Goal: Complete application form

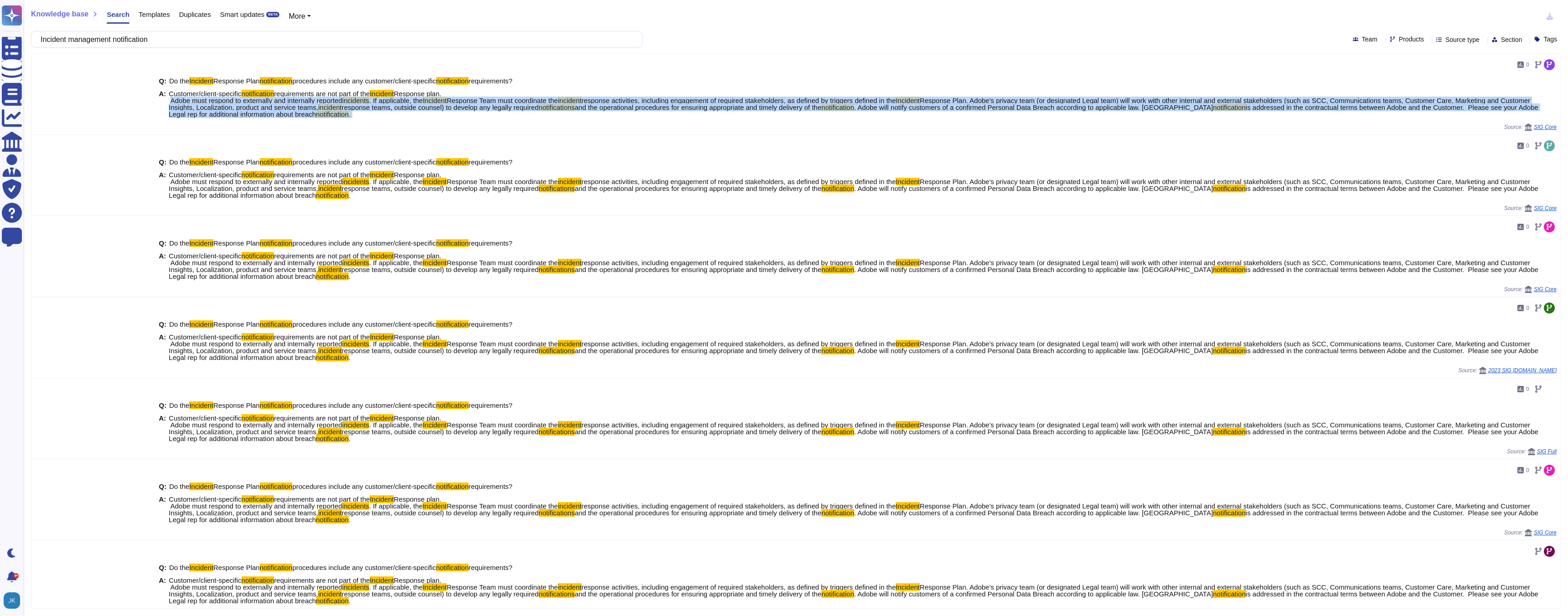
scroll to position [95, 0]
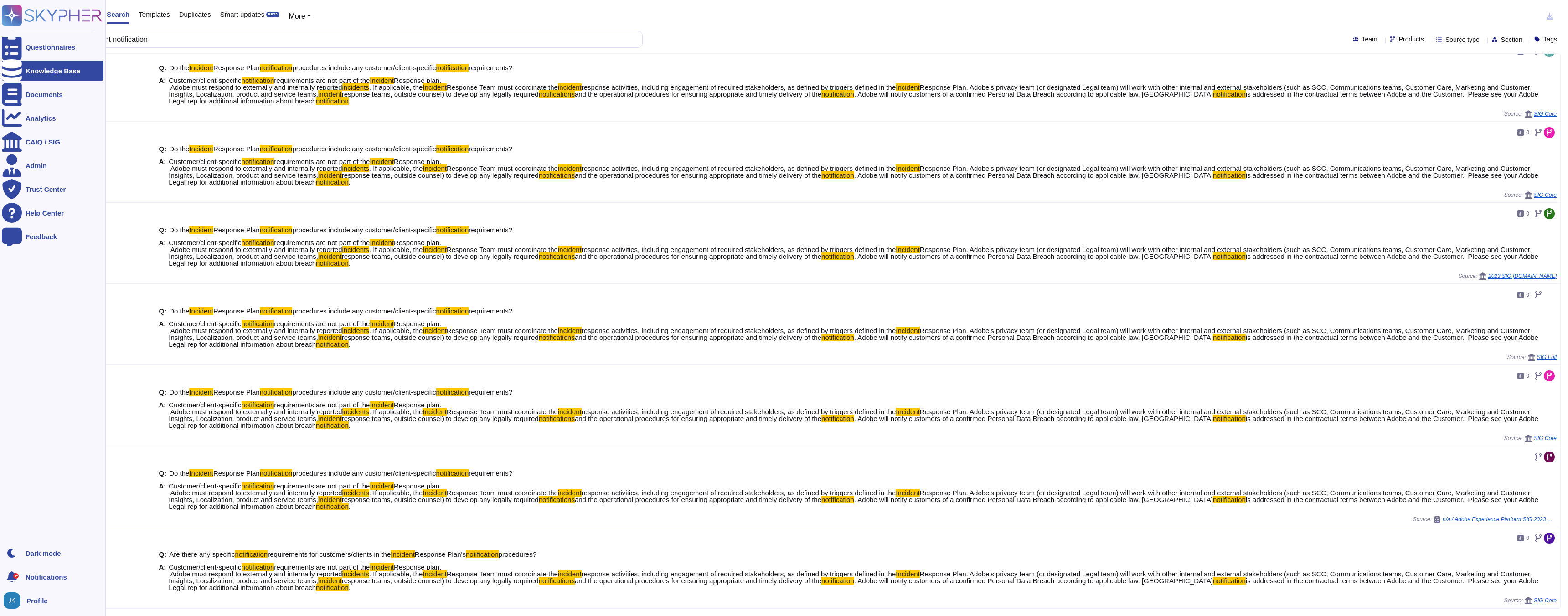
click at [16, 19] on rect at bounding box center [12, 16] width 20 height 20
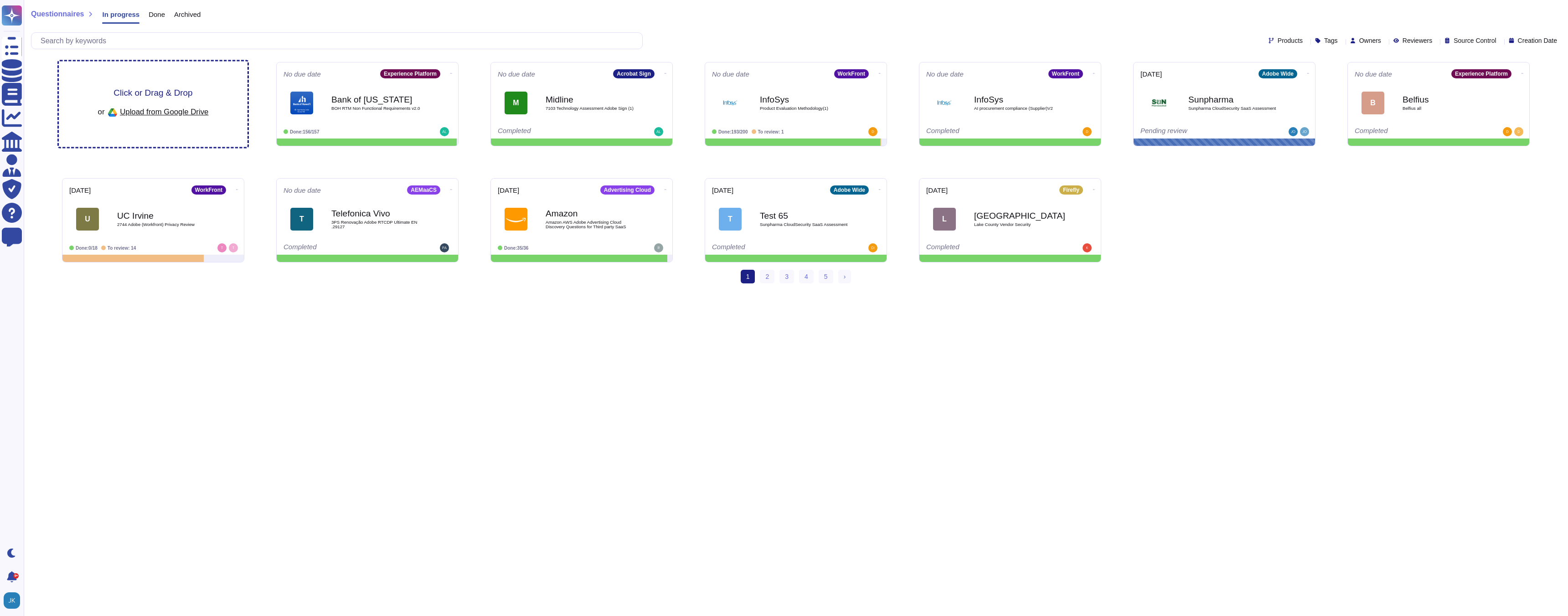
click at [140, 93] on span "Click or Drag & Drop" at bounding box center [153, 93] width 79 height 9
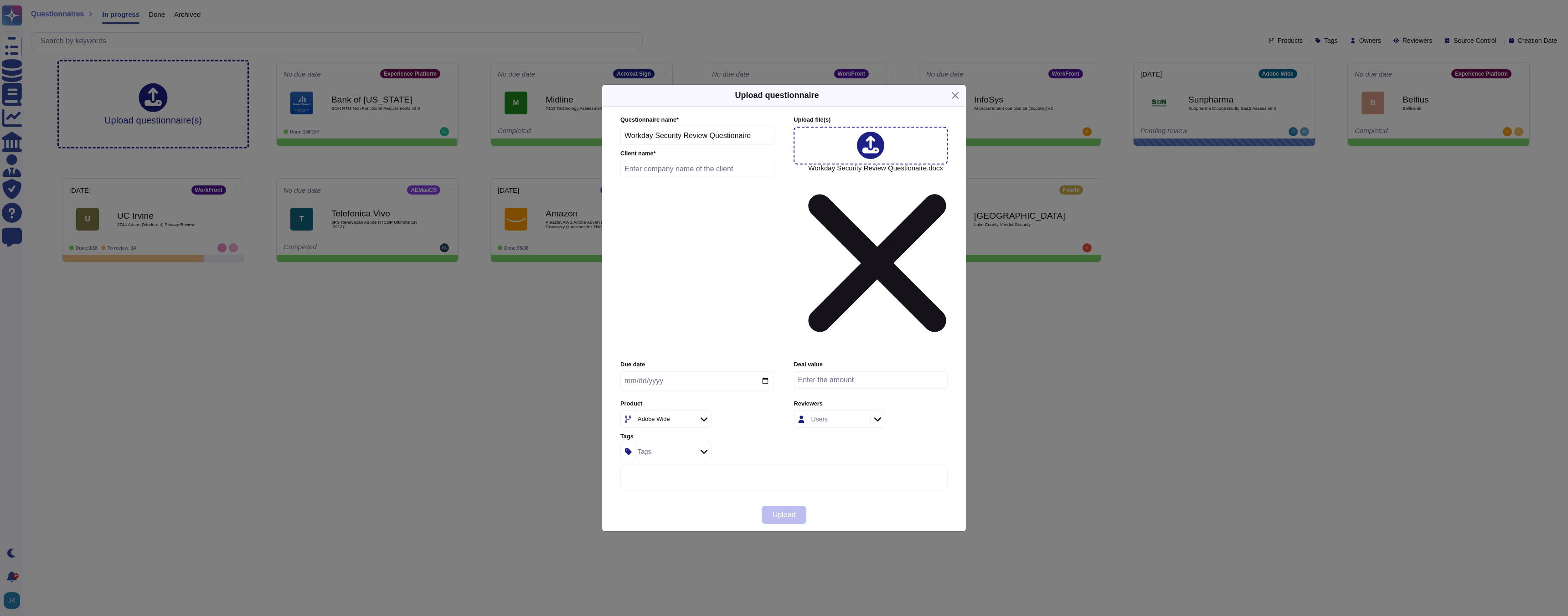
click at [730, 178] on input "text" at bounding box center [697, 169] width 154 height 18
type input "Workday"
click at [768, 371] on input "date" at bounding box center [697, 381] width 154 height 19
type input "[DATE]"
click at [773, 511] on span "Upload" at bounding box center [784, 515] width 23 height 7
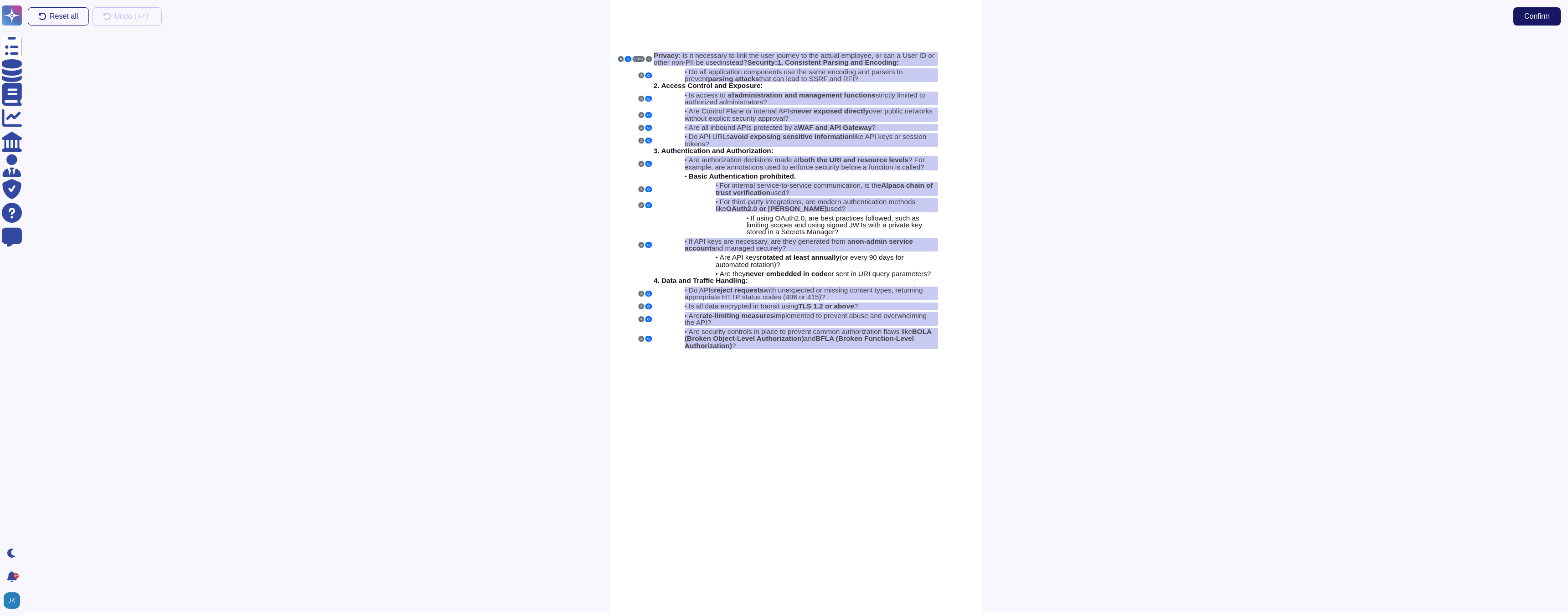
click at [1538, 14] on span "Confirm" at bounding box center [1537, 16] width 26 height 7
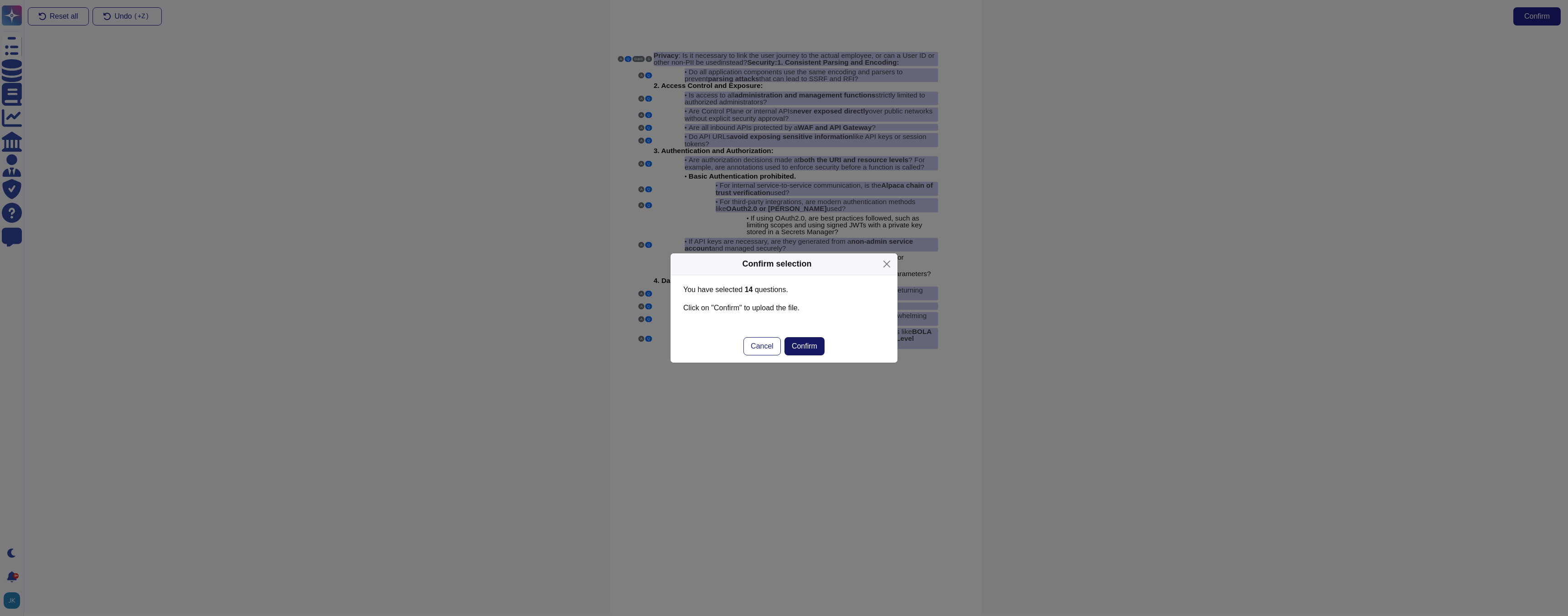
click at [806, 349] on span "Confirm" at bounding box center [805, 347] width 26 height 7
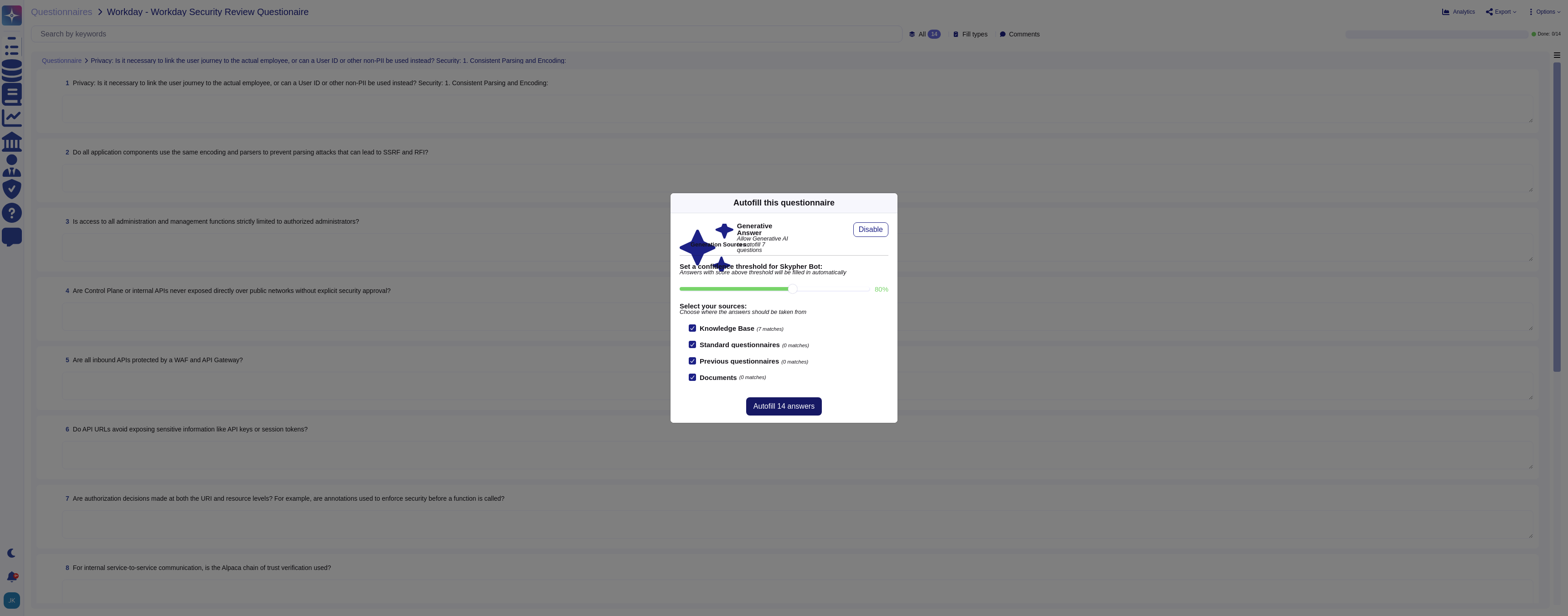
click at [781, 408] on span "Autofill 14 answers" at bounding box center [784, 406] width 61 height 7
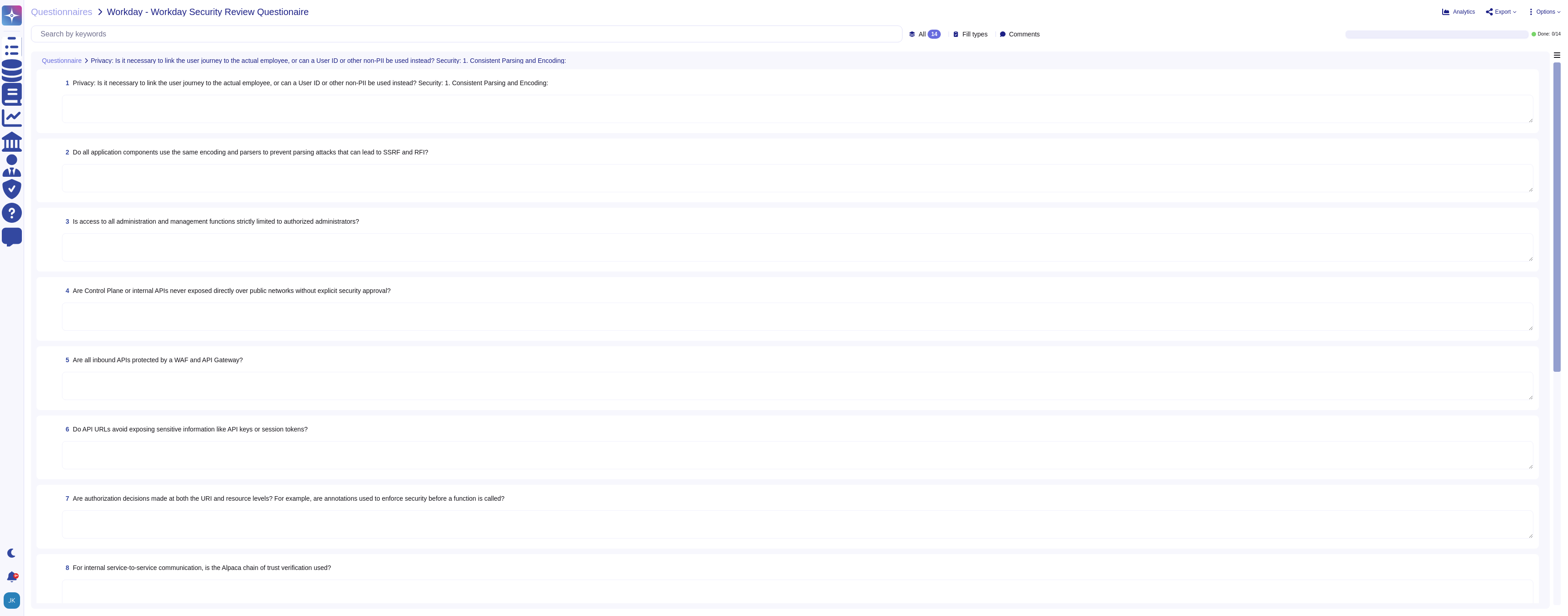
type textarea "When you register to use an Adobe application or website, create an Adobe ID, o…"
type textarea "Input validation is performed on all fields on the server side to prevent tempe…"
type textarea "Access to all administration and management functions is strictly limited to au…"
type textarea "Yes, access to public endpoints for the cluster control plane must be denied fo…"
type textarea "Each API call requires authentication to be established, either through Oauth 2…"
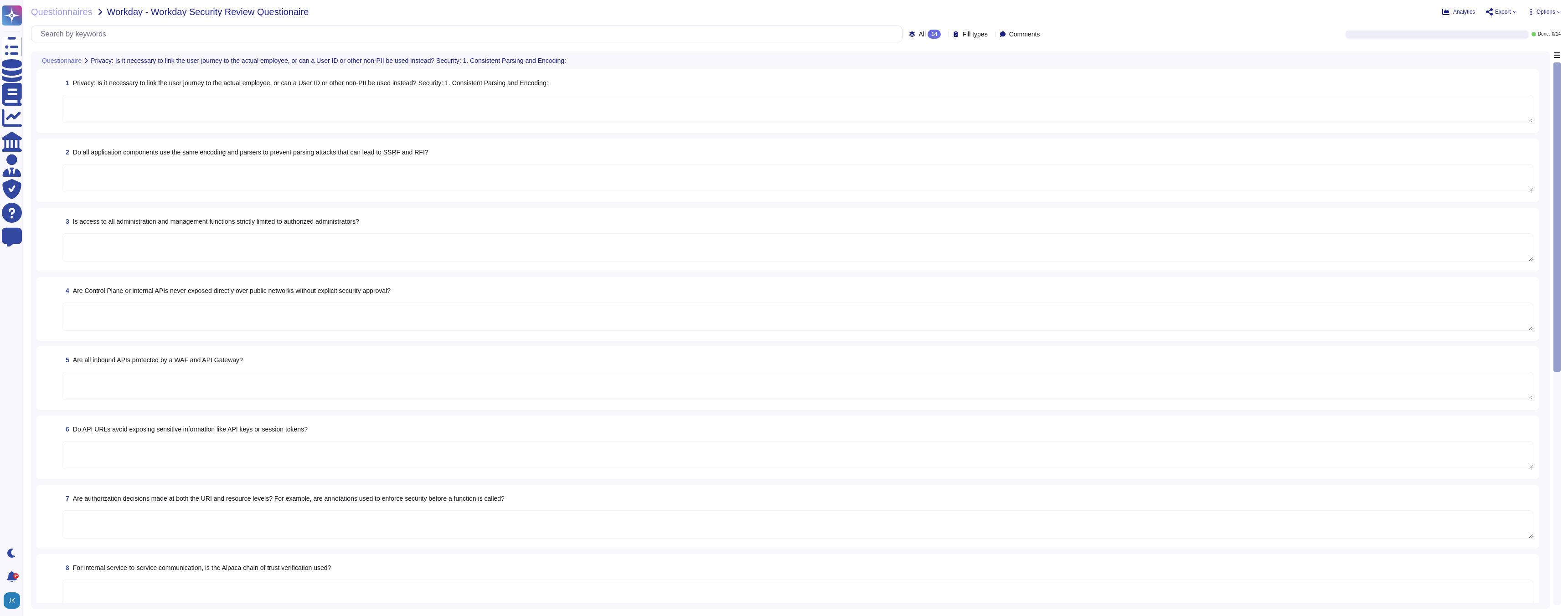
type textarea "Yes, API URLs are designed to avoid exposing sensitive information such as API …"
type textarea "To maintain the security of your applications and users, all requests to the se…"
type textarea "Yes"
type textarea "Adobe integrates with any [PERSON_NAME] 2.0-compliant identity provider for aut…"
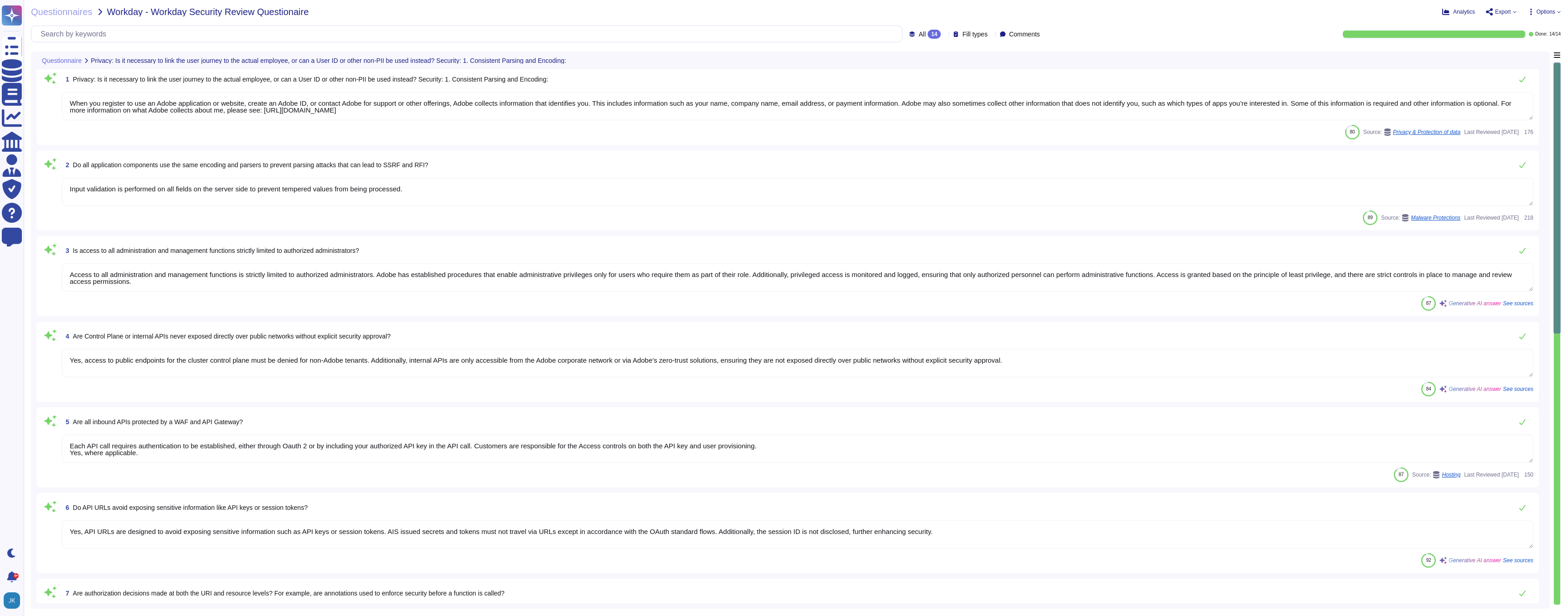
scroll to position [7, 0]
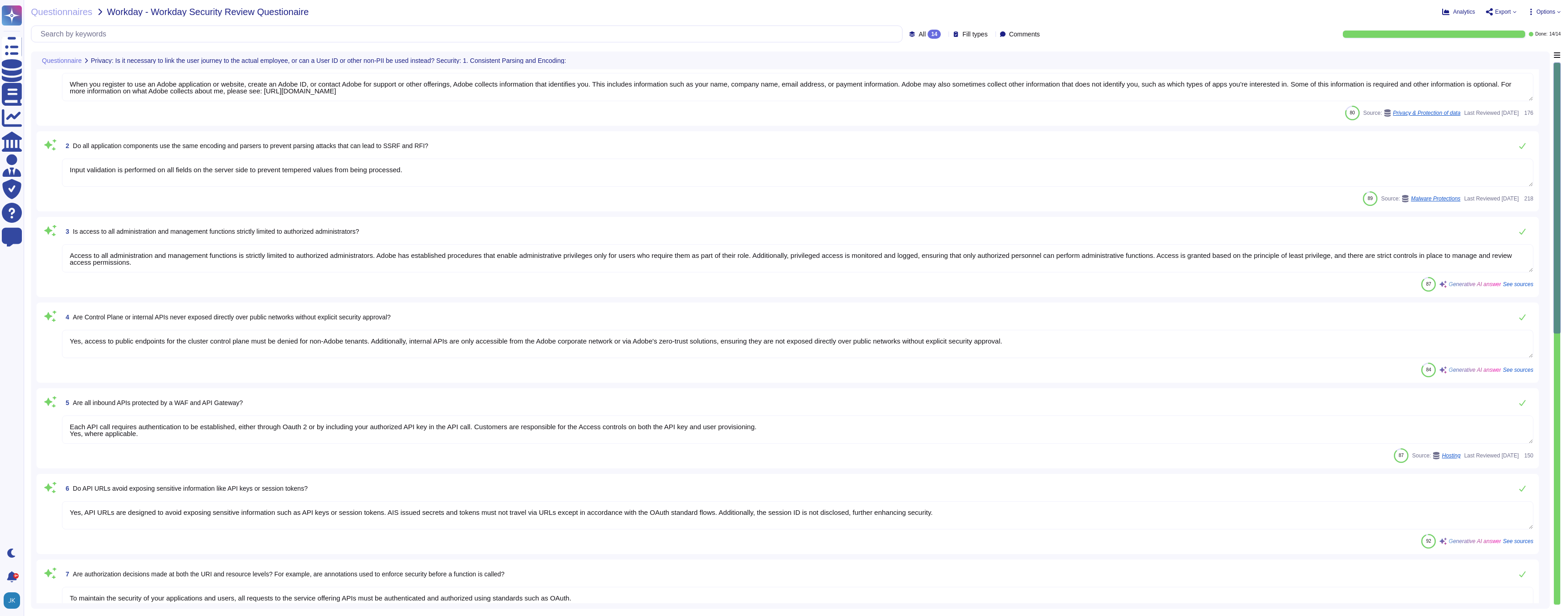
type textarea "By default, Adobe Developer Console will generate a public/private key pair for…"
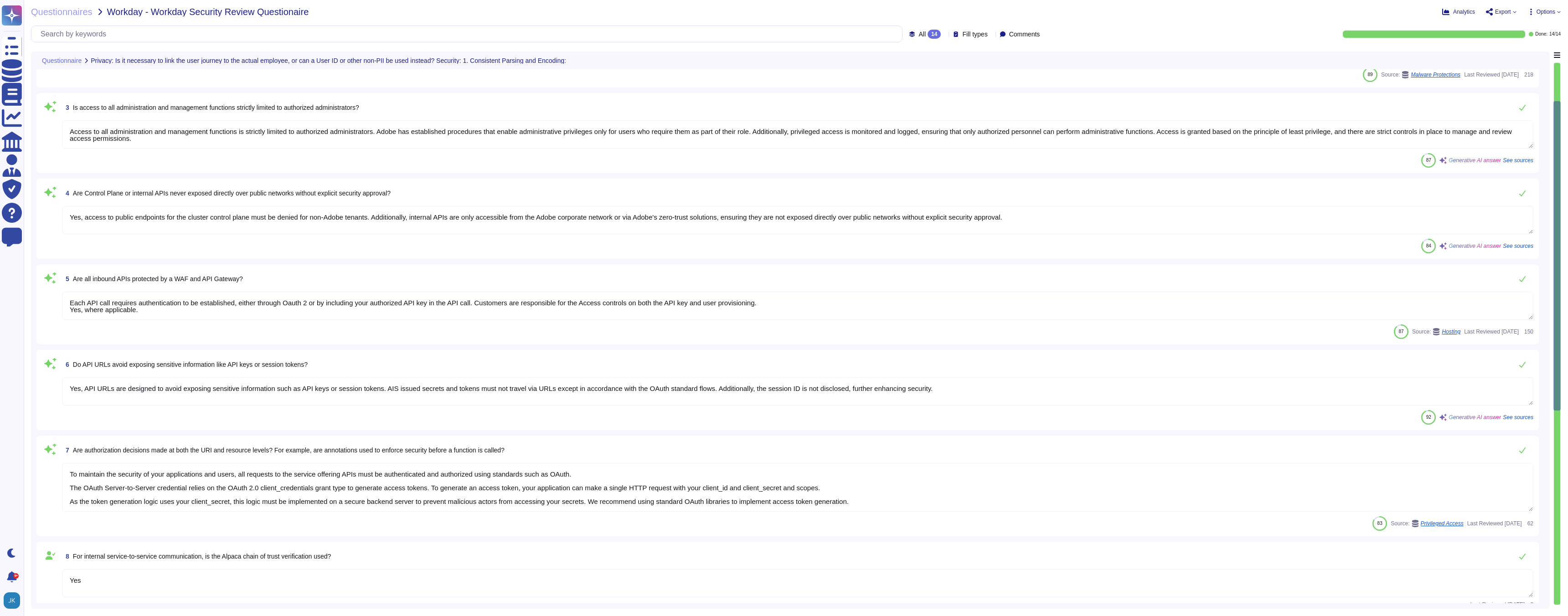
type textarea "Input validation is performed on all fields on the server side to prevent tempe…"
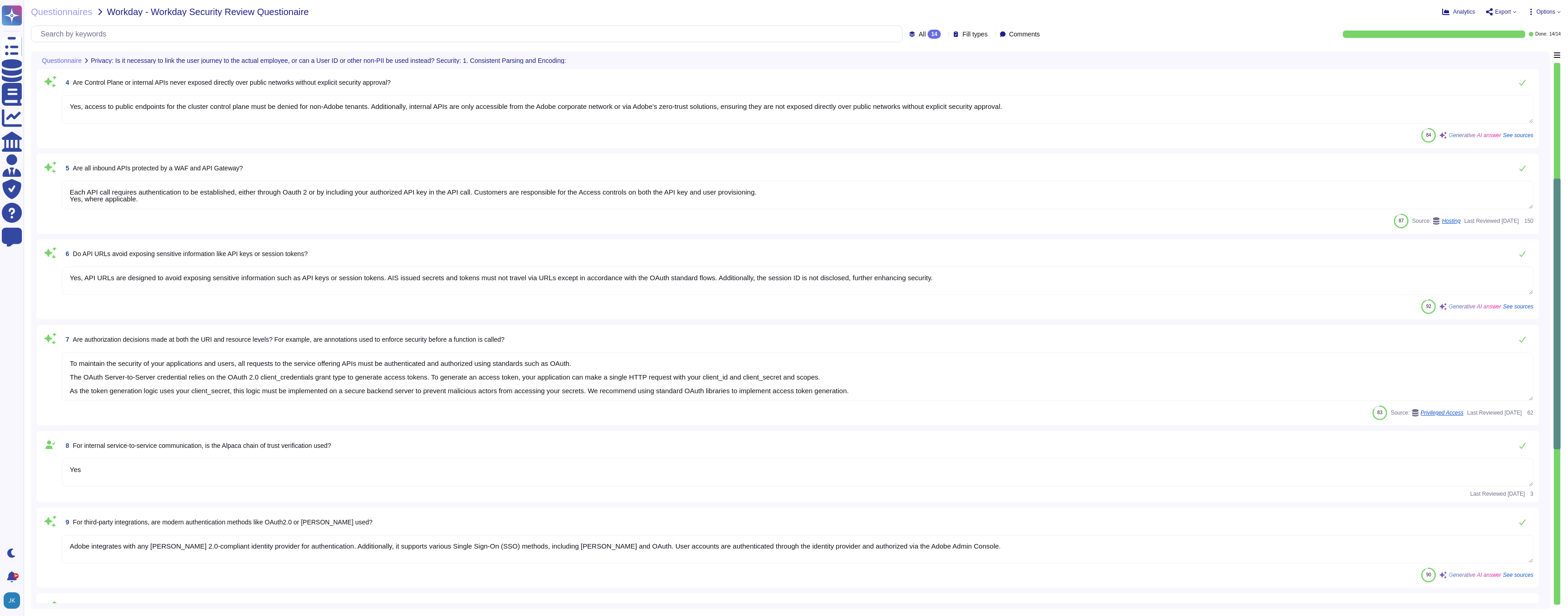
type textarea "Yes, all customer data in transit is securely transported using TLS 1.2 or high…"
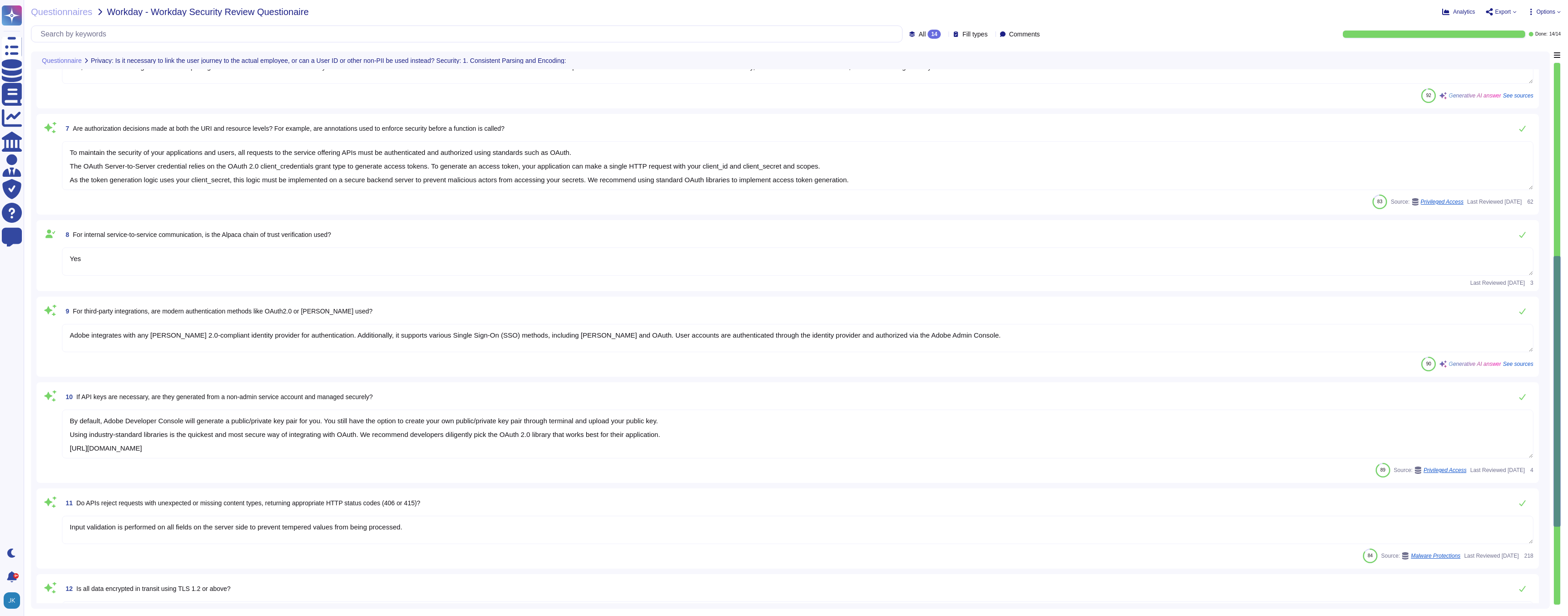
type textarea "Yes, rate-limiting measures are implemented to prevent abuse and overwhelming t…"
type textarea "Yes, Adobe implements security controls to address common authorization flaws. …"
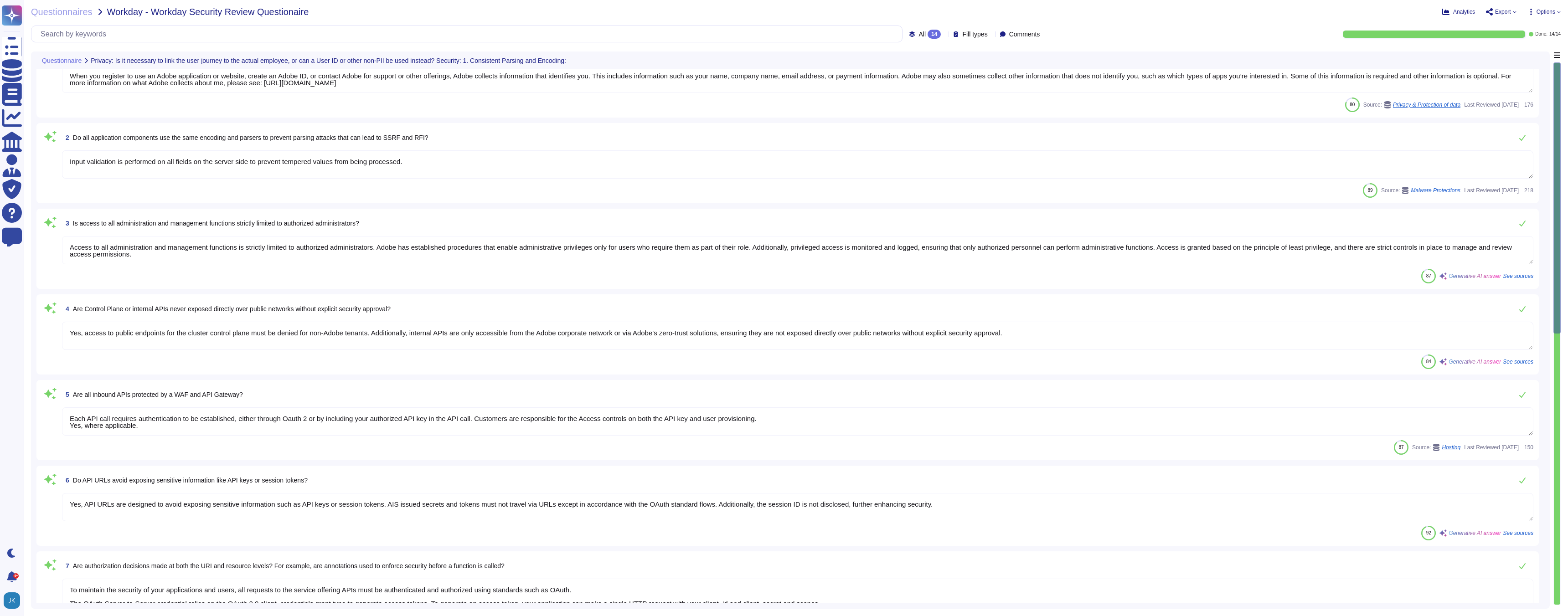
scroll to position [0, 0]
type textarea "When you register to use an Adobe application or website, create an Adobe ID, o…"
type textarea "Input validation is performed on all fields on the server side to prevent tempe…"
type textarea "Access to all administration and management functions is strictly limited to au…"
type textarea "Yes, access to public endpoints for the cluster control plane must be denied fo…"
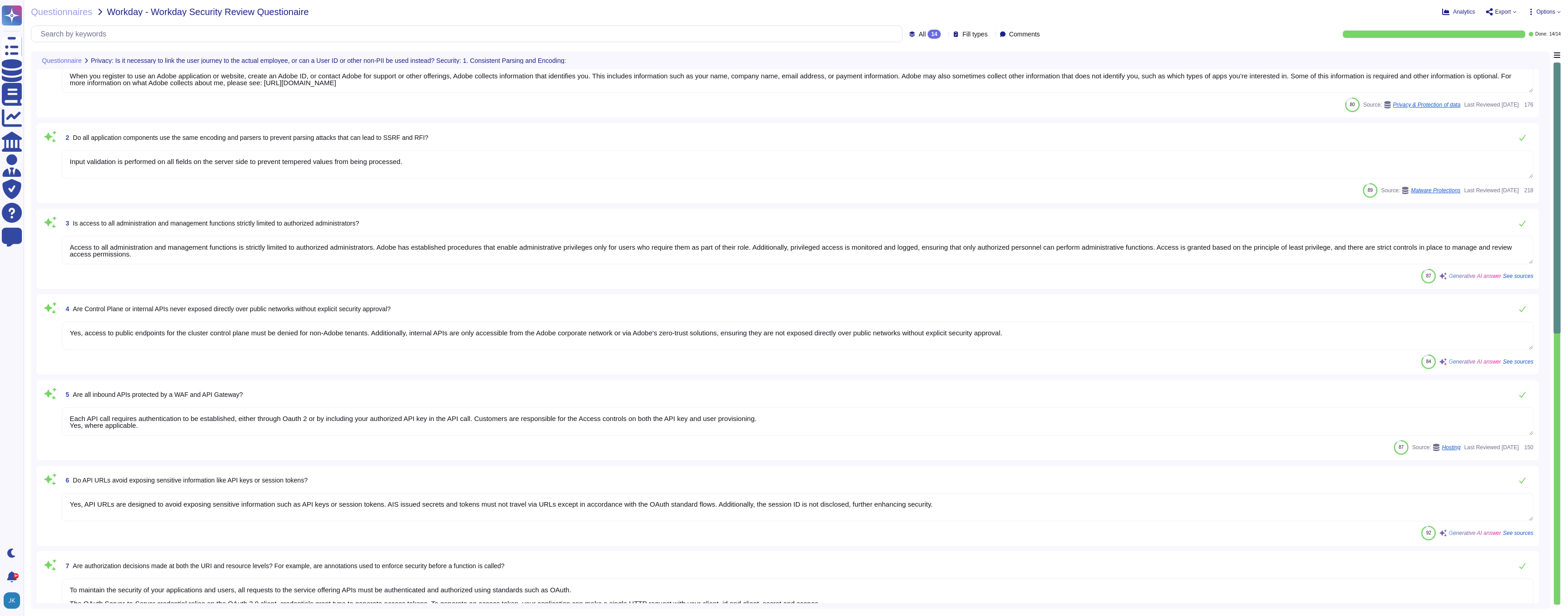
type textarea "Each API call requires authentication to be established, either through Oauth 2…"
